Goal: Book appointment/travel/reservation

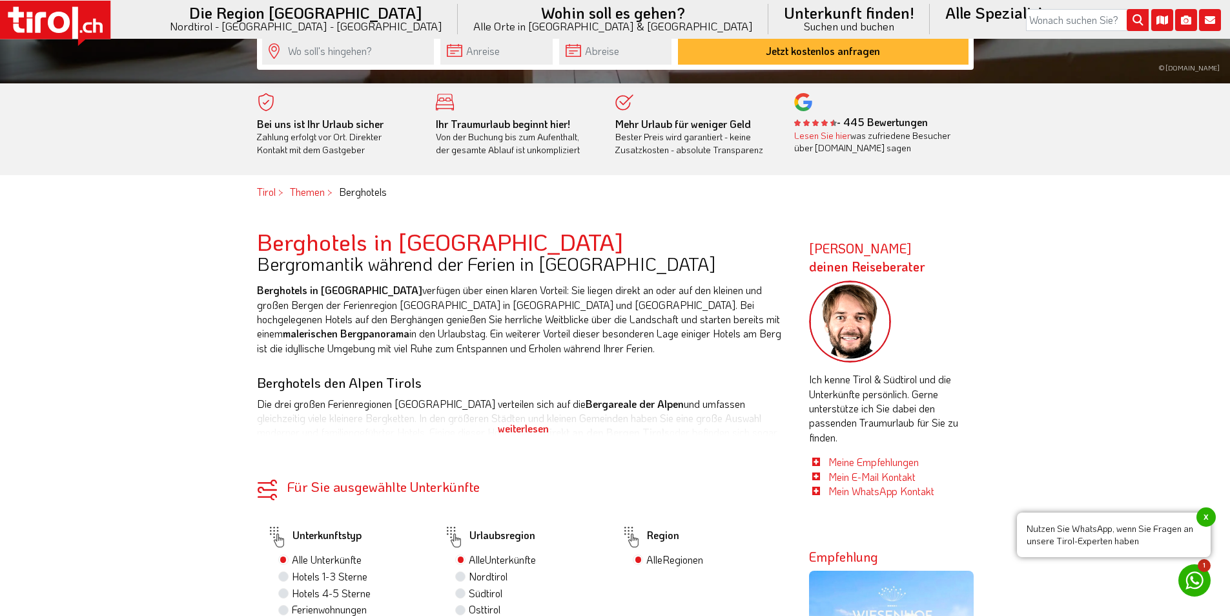
scroll to position [517, 0]
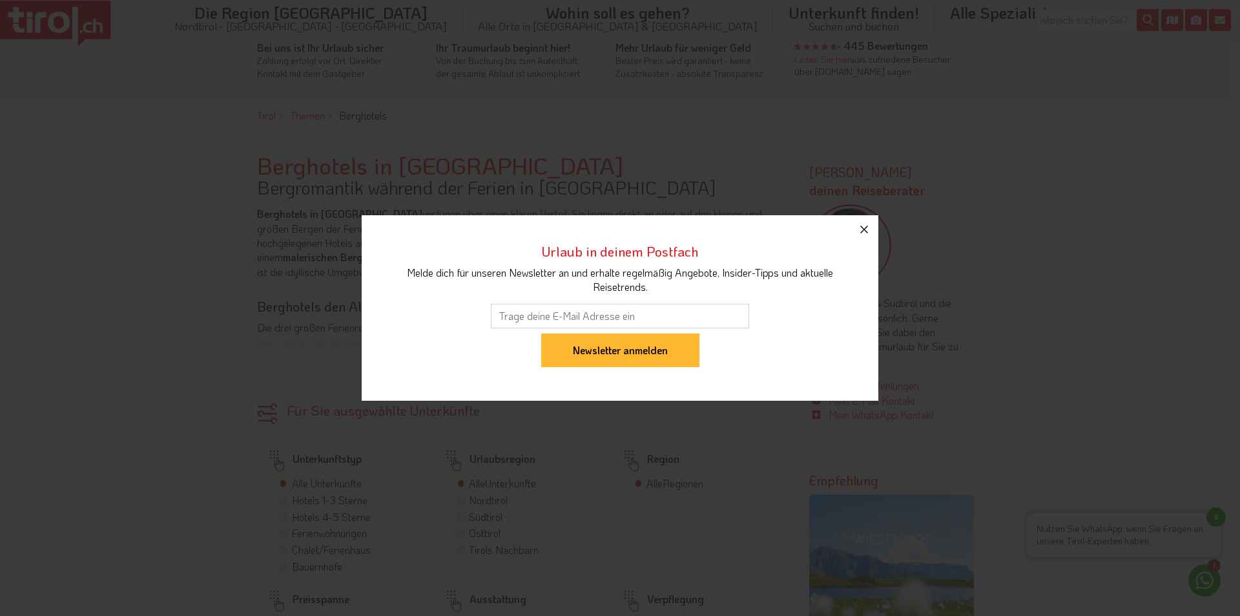
click at [862, 231] on icon "button" at bounding box center [865, 230] width 16 height 16
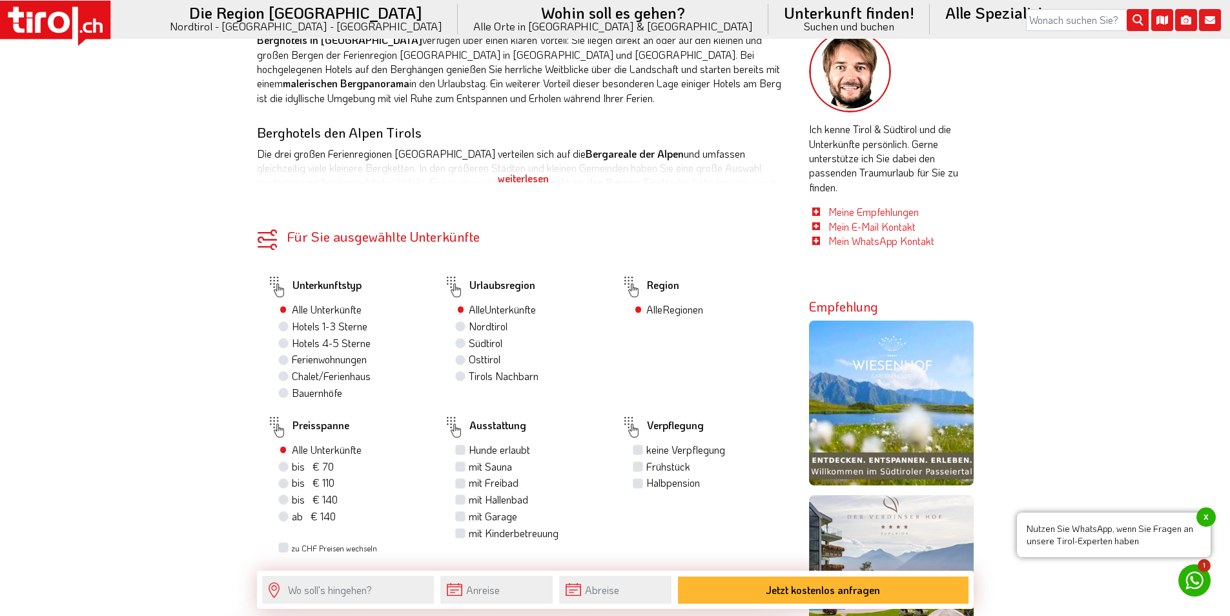
scroll to position [775, 0]
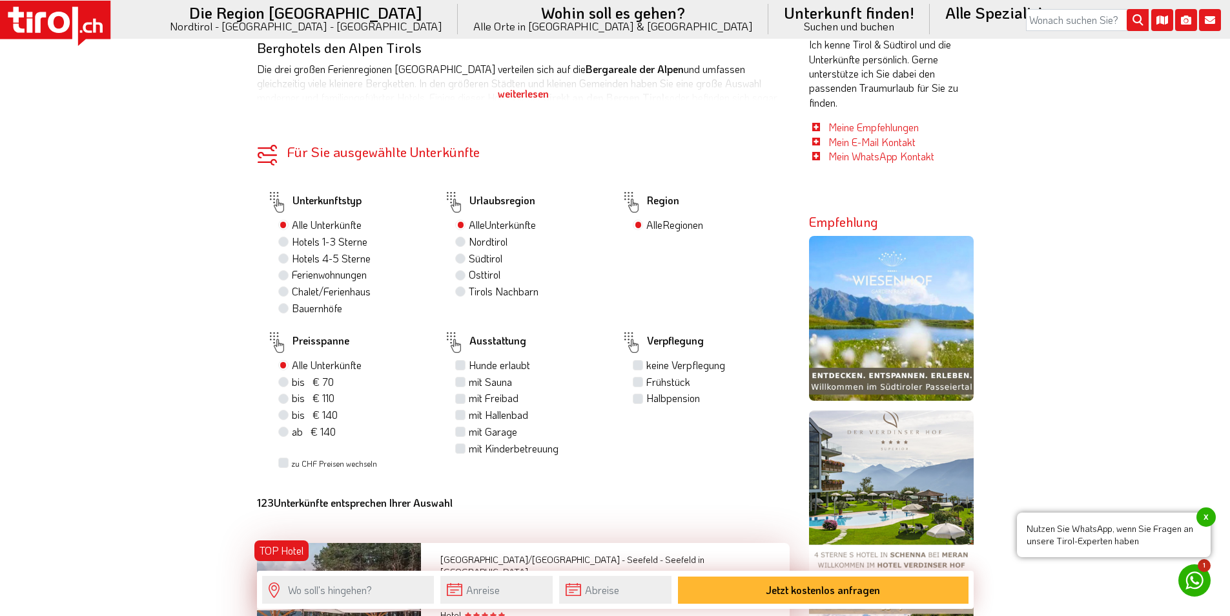
click at [343, 261] on label "Hotels 4-5 Sterne" at bounding box center [331, 258] width 79 height 14
click at [289, 261] on input "Hotels 4-5 Sterne" at bounding box center [285, 258] width 8 height 8
radio input "true"
click at [490, 244] on label "Nordtirol 30" at bounding box center [494, 241] width 51 height 14
click at [466, 244] on input "Nordtirol 30" at bounding box center [462, 241] width 8 height 8
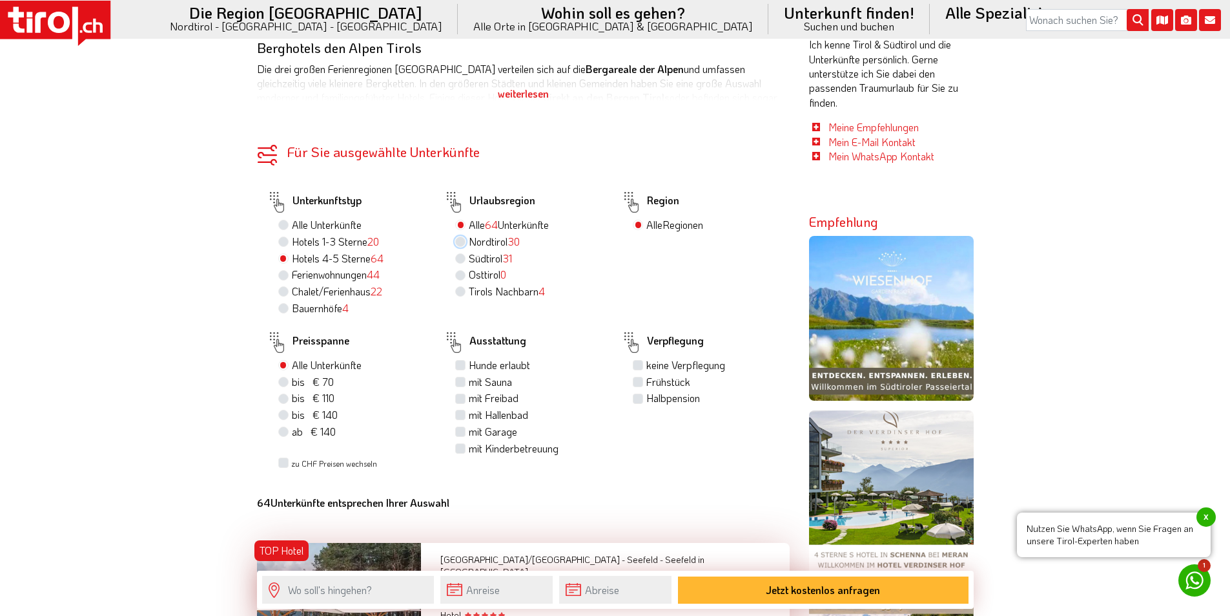
radio input "true"
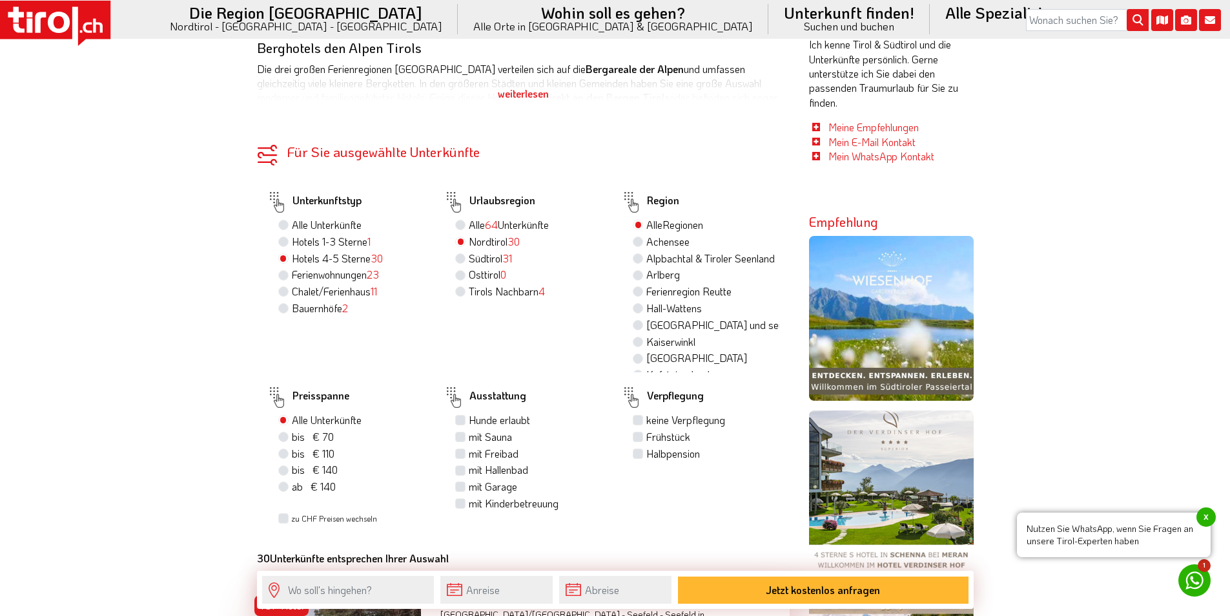
click at [665, 451] on label "Halbpension" at bounding box center [674, 453] width 54 height 14
click at [644, 451] on input "Halbpension" at bounding box center [640, 453] width 8 height 8
checkbox input "true"
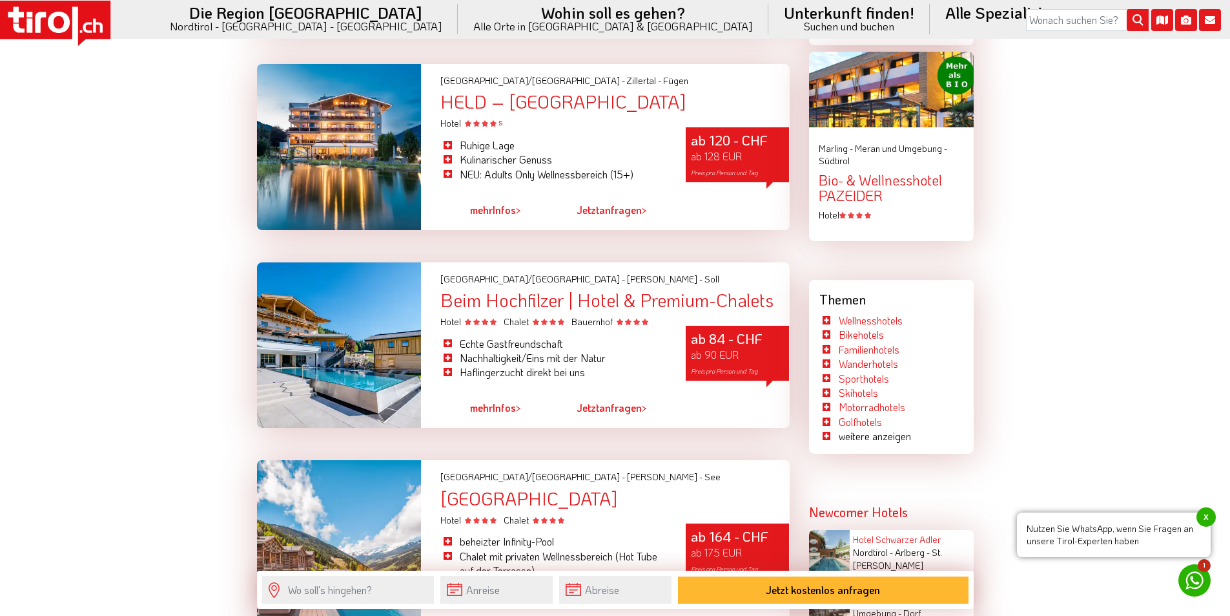
scroll to position [2067, 0]
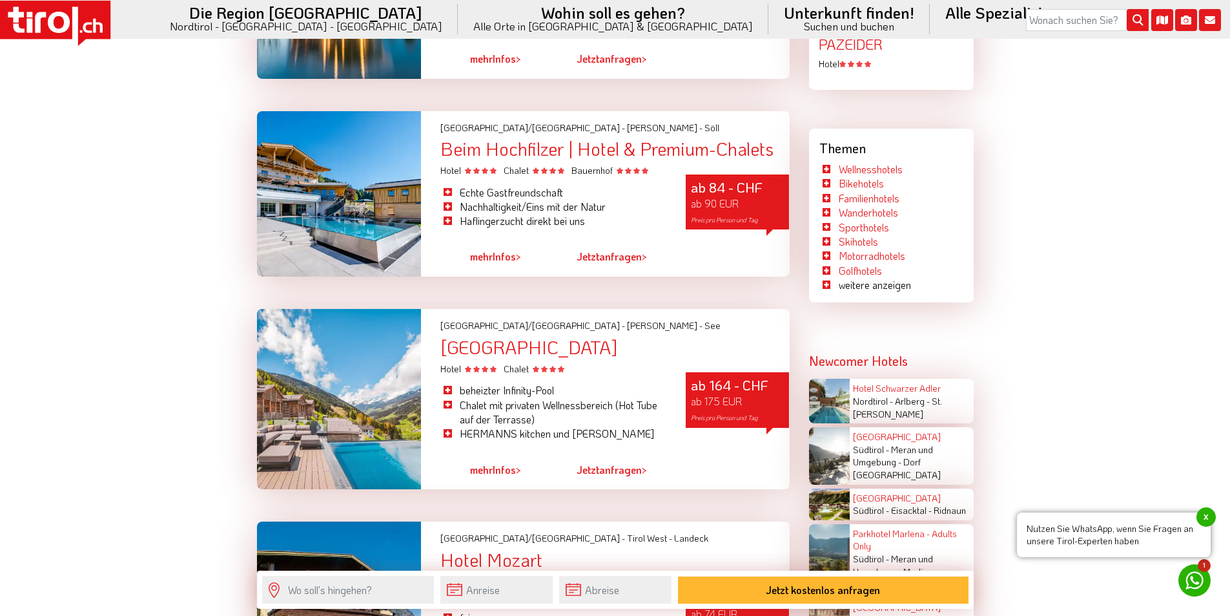
click at [340, 375] on div at bounding box center [339, 399] width 165 height 180
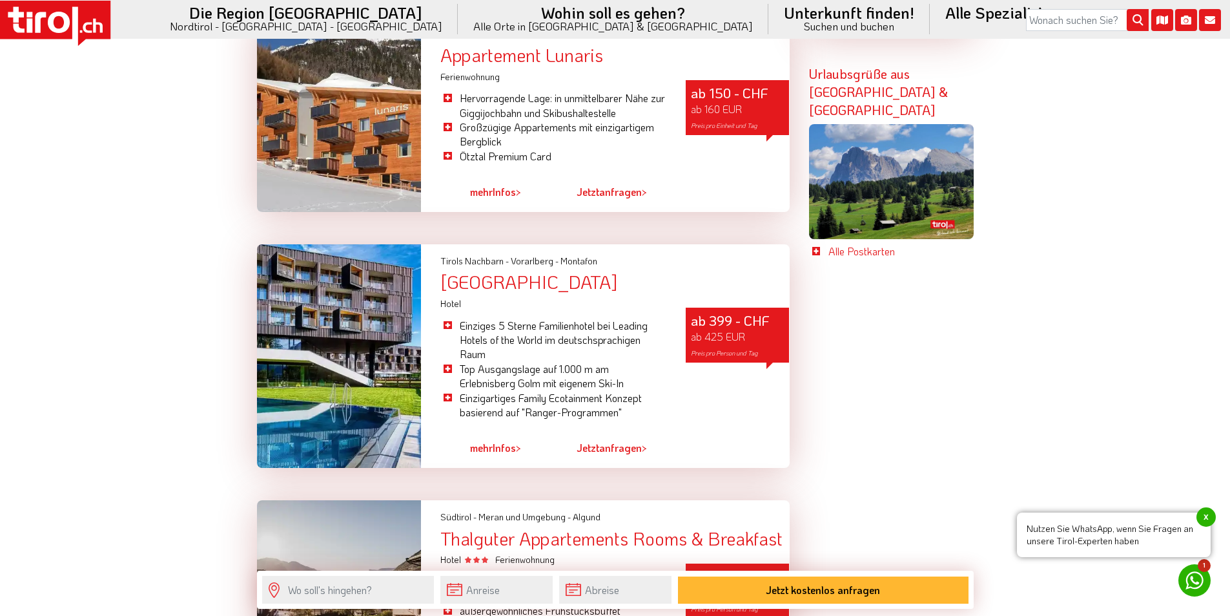
scroll to position [2729, 0]
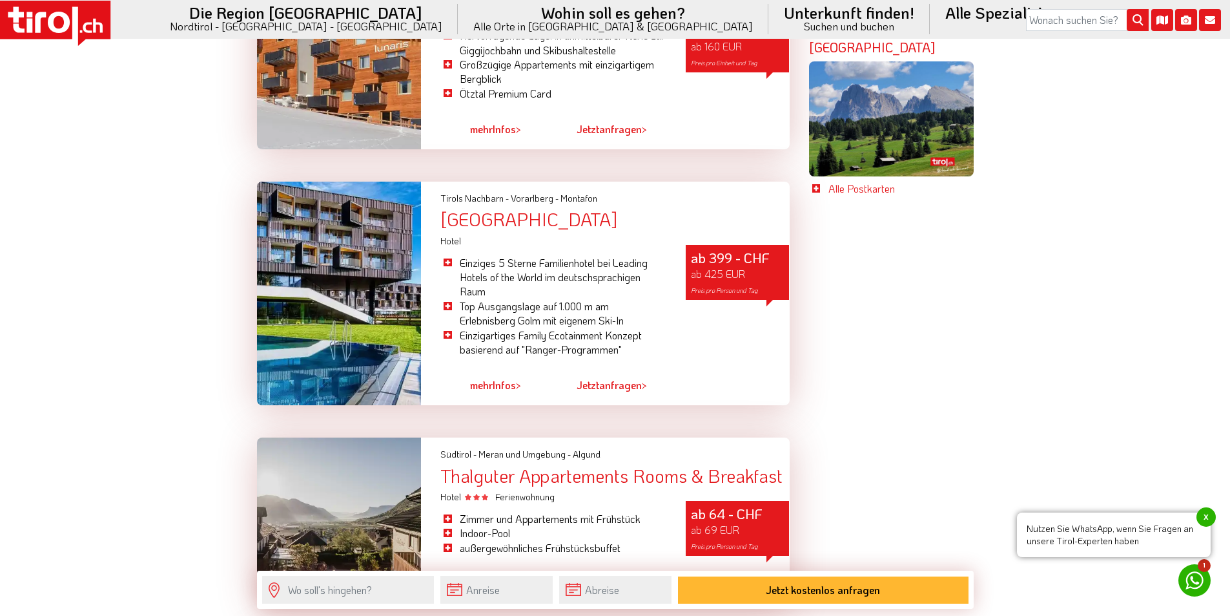
click at [402, 256] on div at bounding box center [339, 293] width 165 height 223
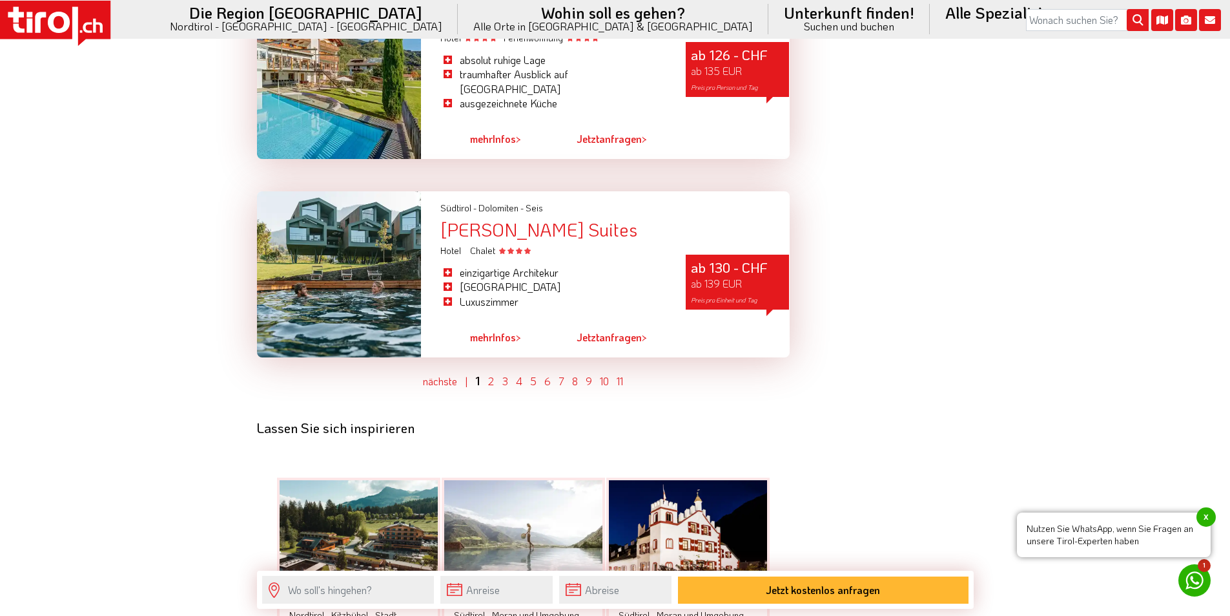
scroll to position [3827, 0]
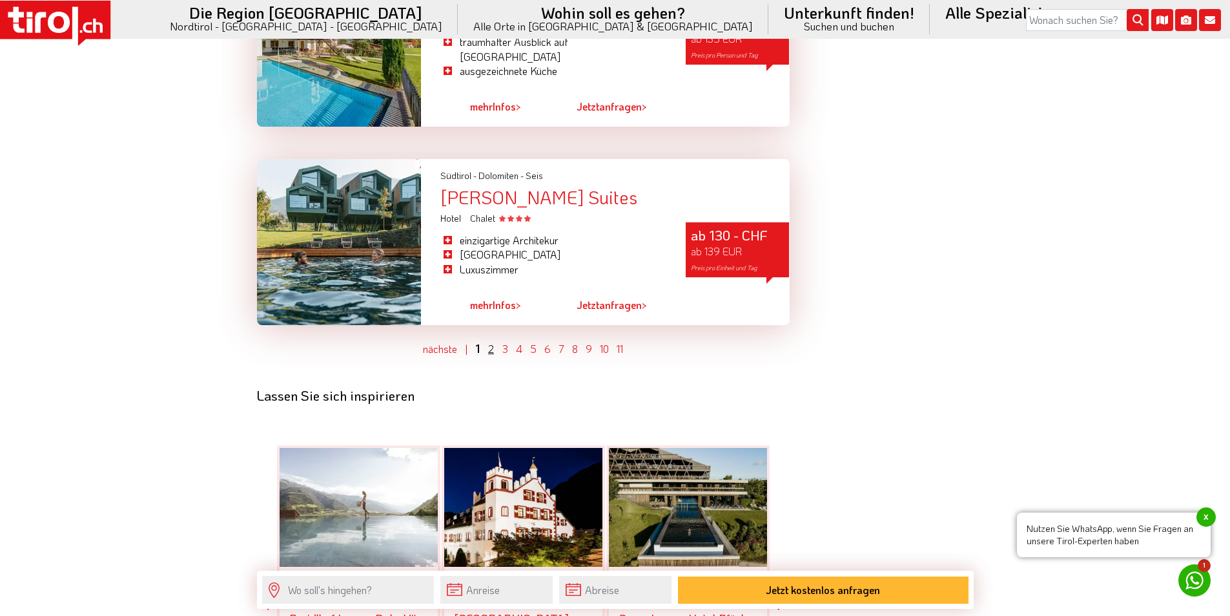
click at [492, 342] on link "2" at bounding box center [491, 349] width 6 height 14
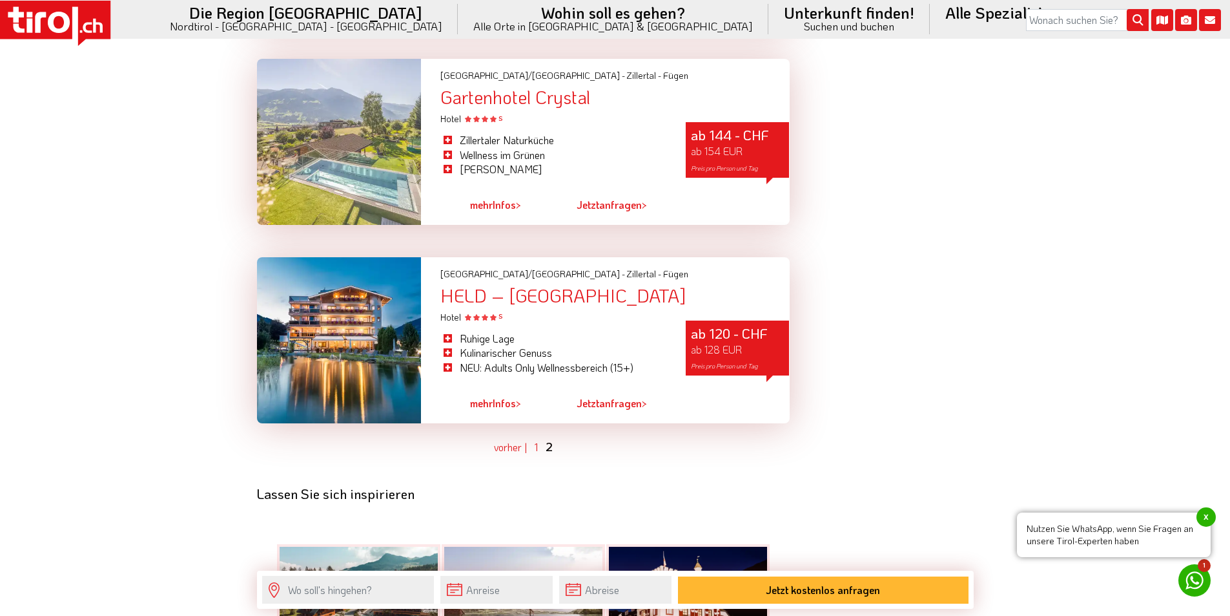
scroll to position [3191, 0]
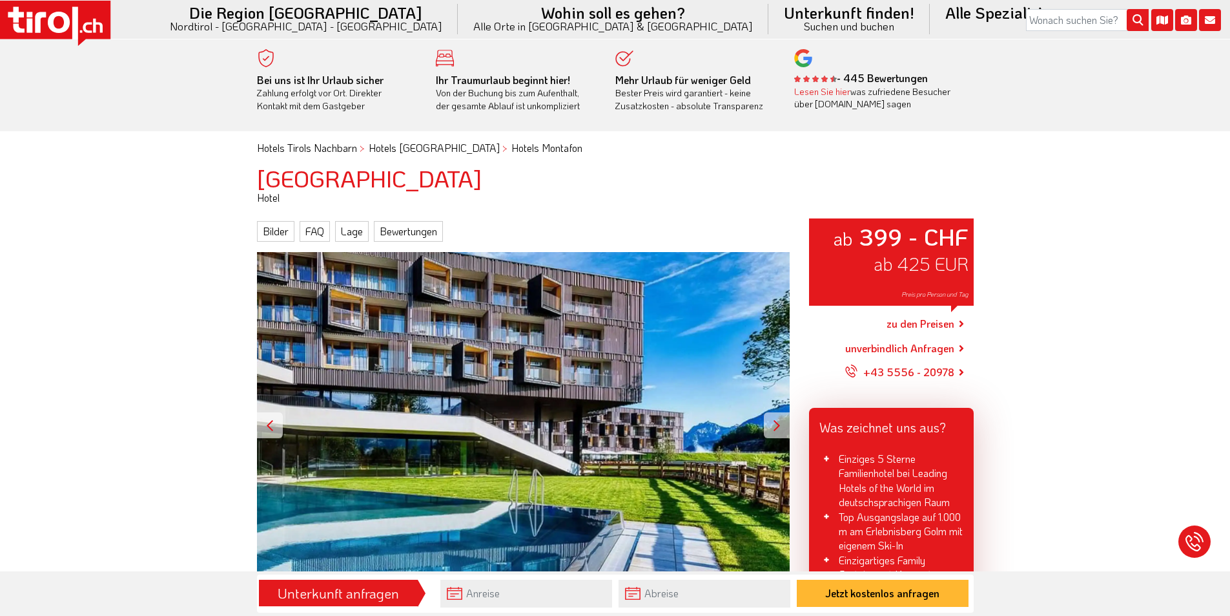
click at [784, 420] on div at bounding box center [777, 425] width 26 height 26
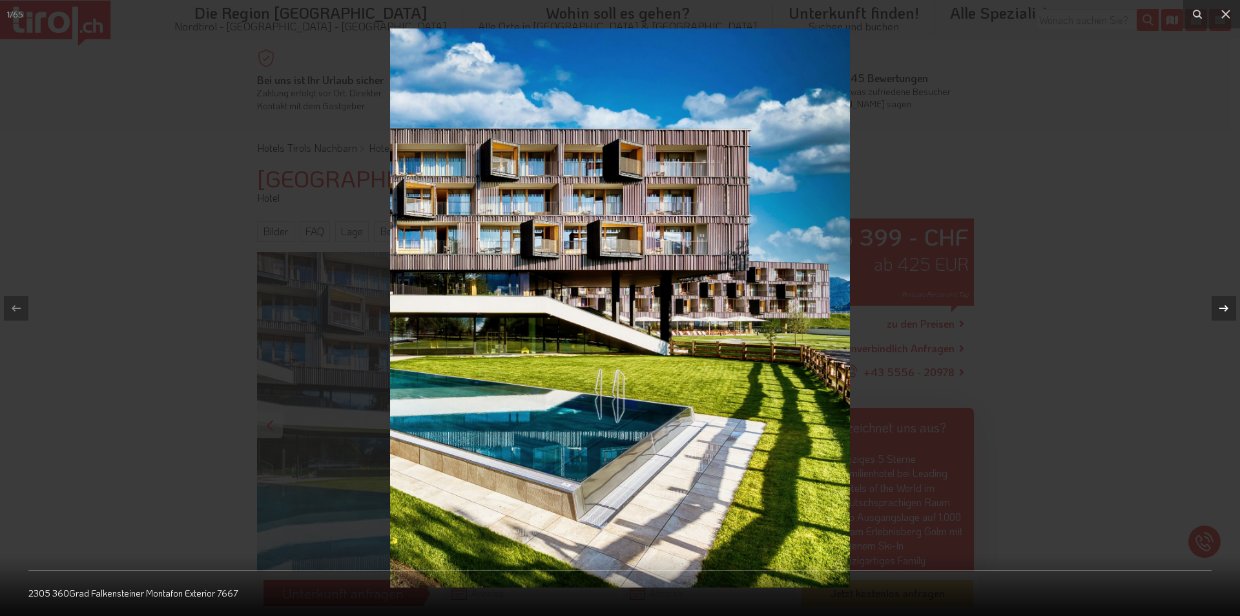
click at [1230, 297] on button at bounding box center [1217, 308] width 45 height 65
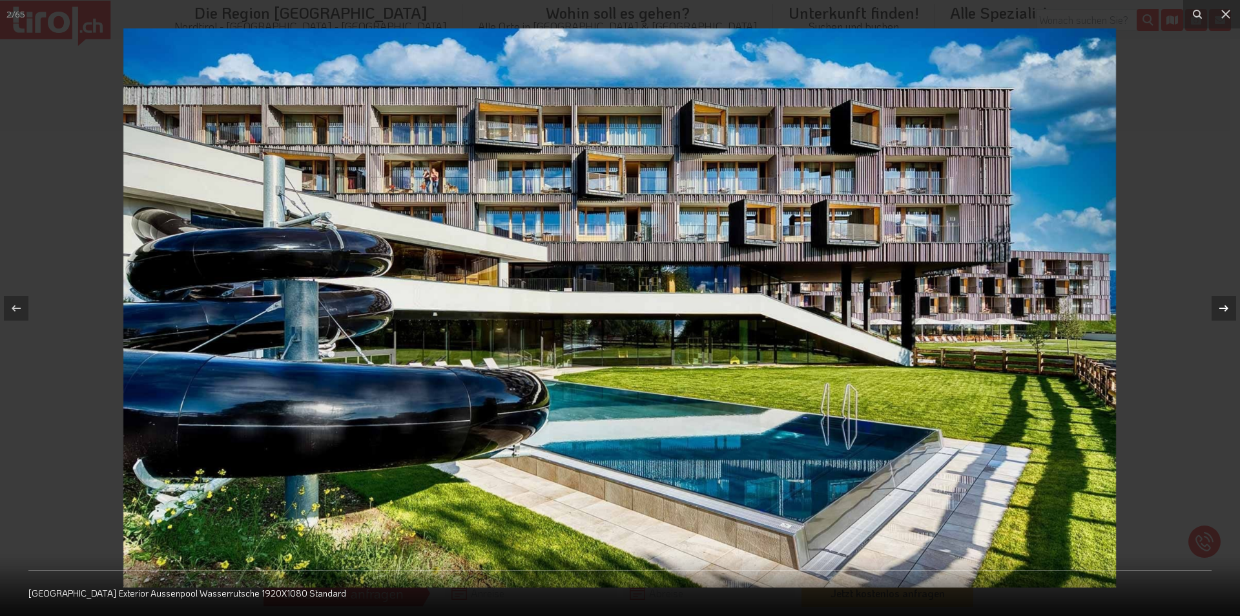
click at [1230, 301] on div at bounding box center [1224, 308] width 25 height 25
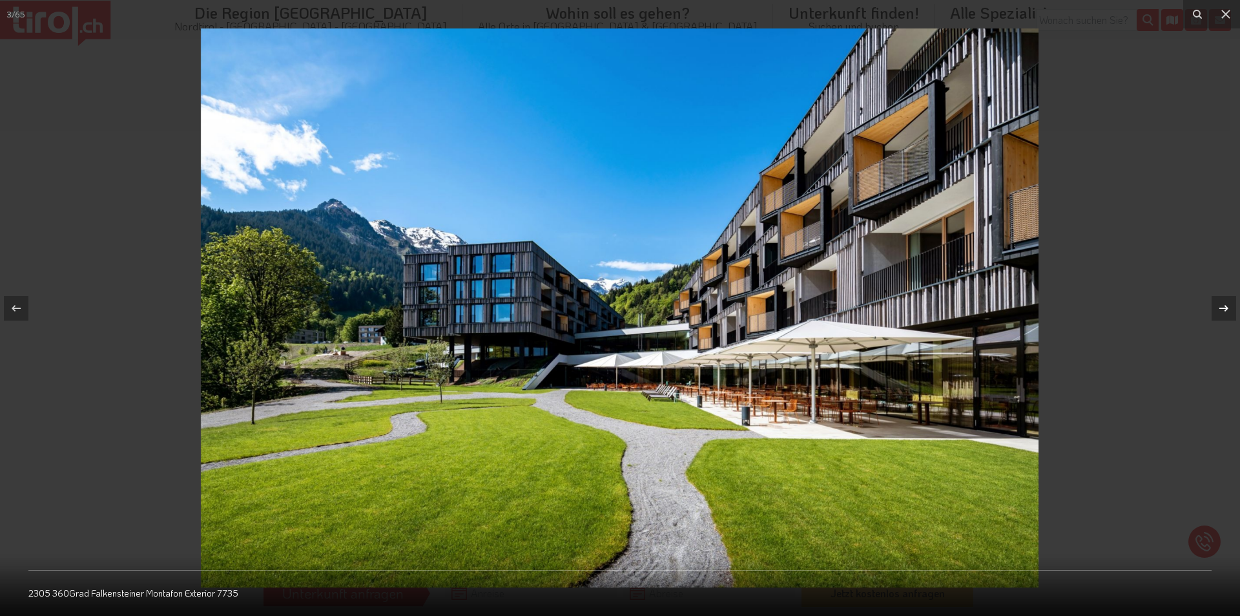
click at [1230, 301] on div at bounding box center [1224, 308] width 25 height 25
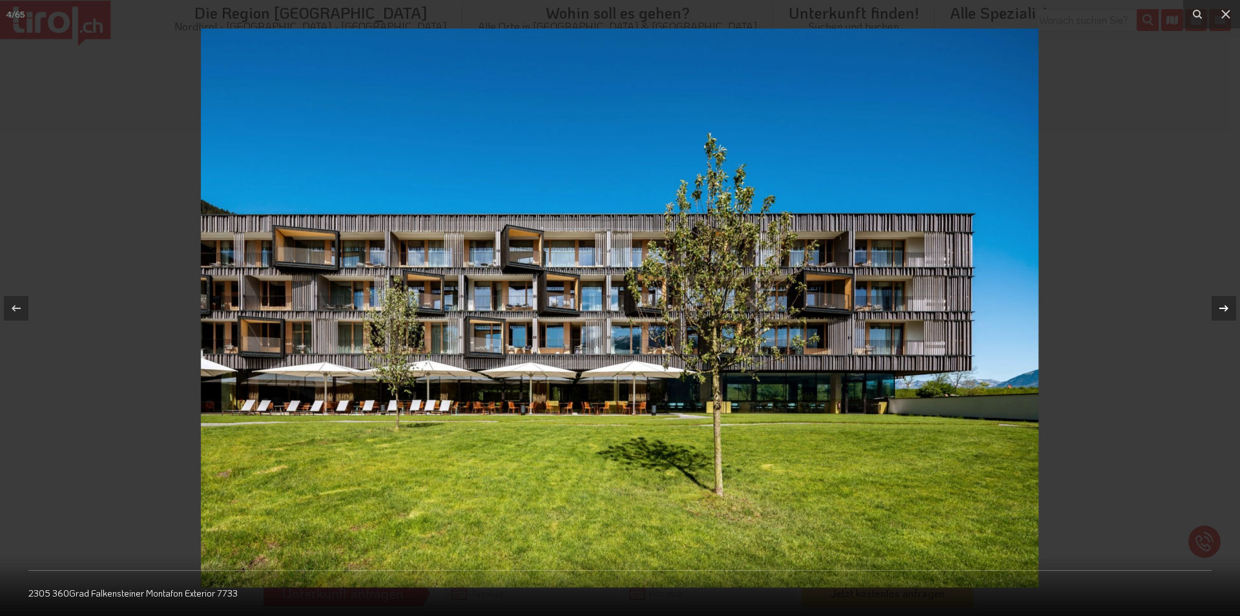
click at [1230, 301] on div at bounding box center [1224, 308] width 25 height 25
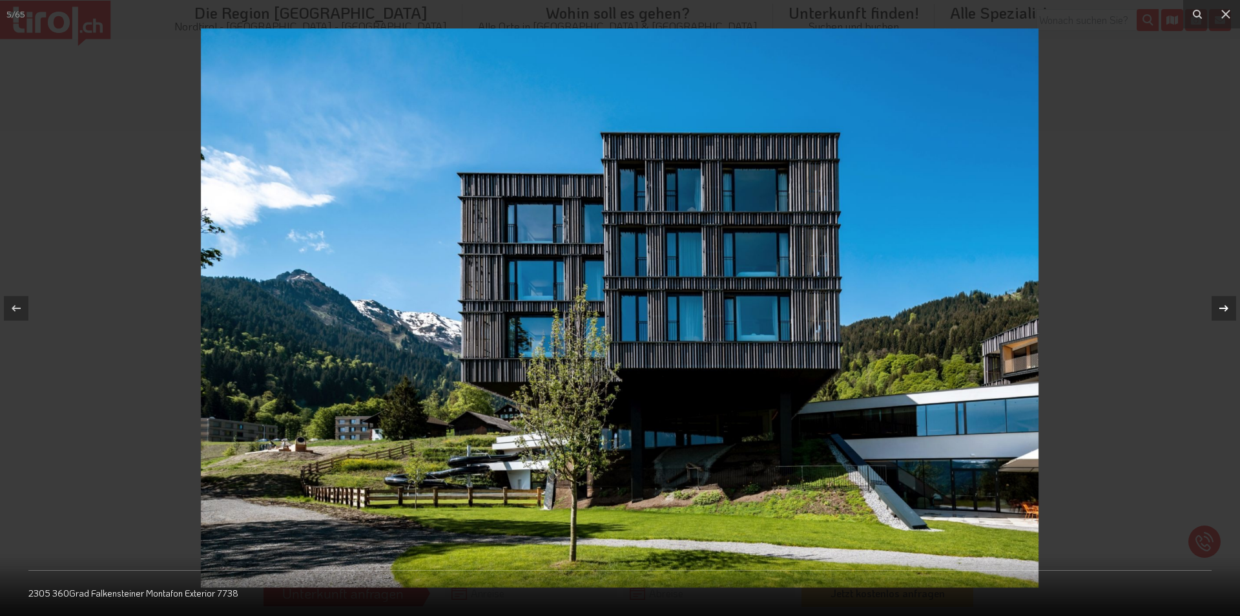
click at [1230, 301] on div at bounding box center [1224, 308] width 25 height 25
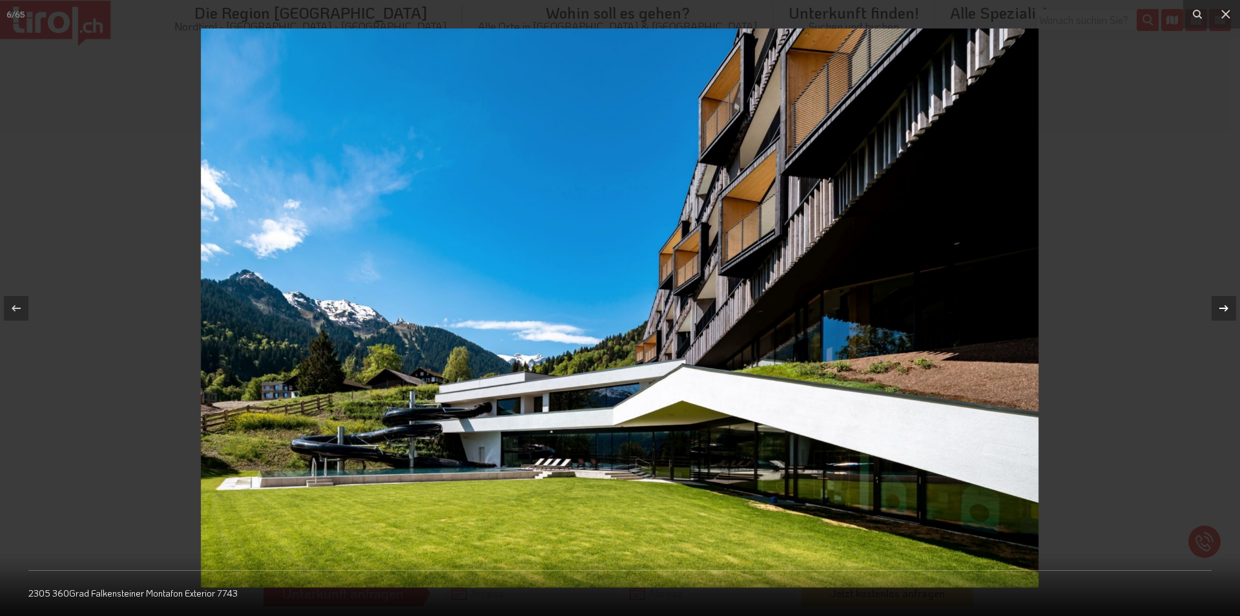
click at [1230, 301] on div at bounding box center [1224, 308] width 25 height 25
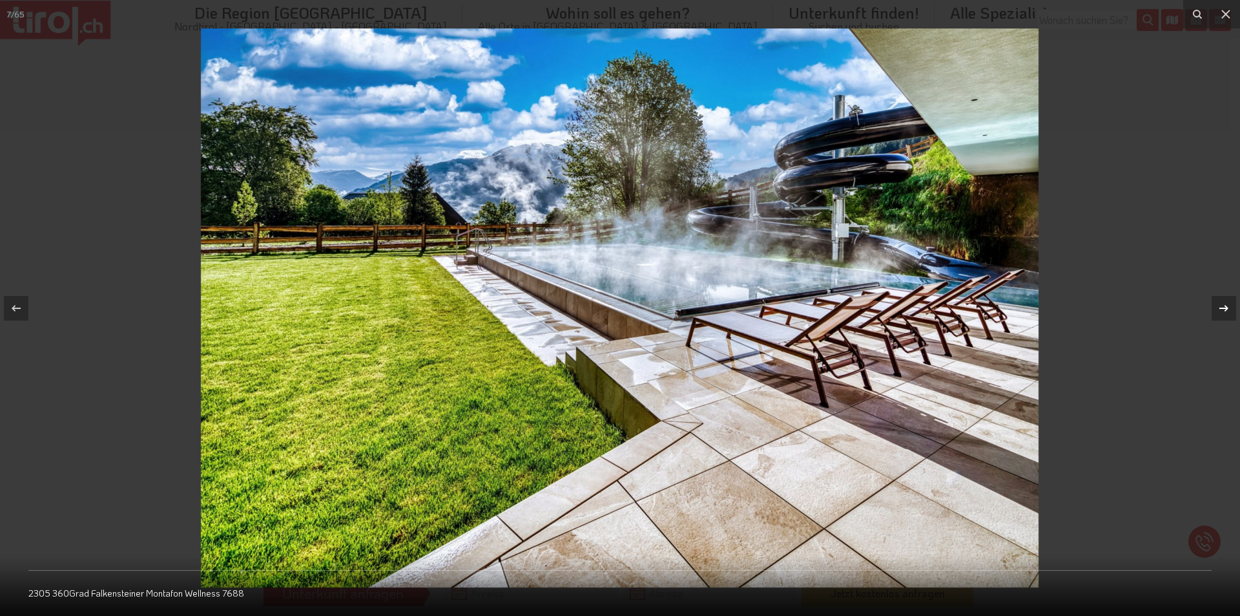
click at [1230, 301] on div at bounding box center [1224, 308] width 25 height 25
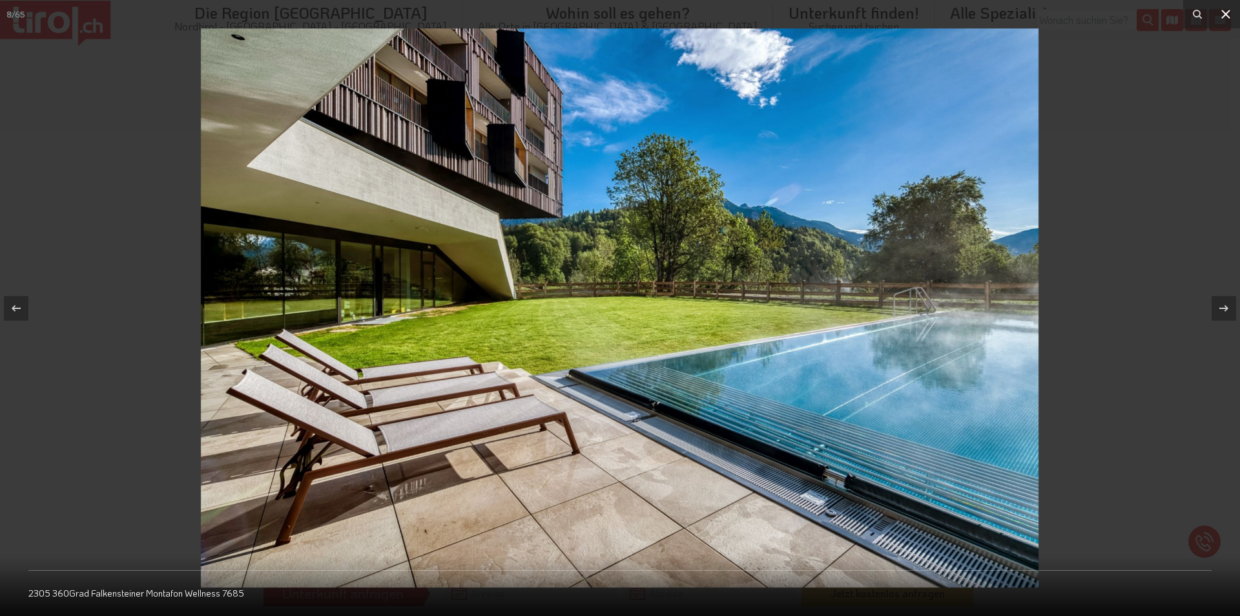
click at [1227, 16] on icon at bounding box center [1226, 14] width 16 height 16
